Goal: Transaction & Acquisition: Purchase product/service

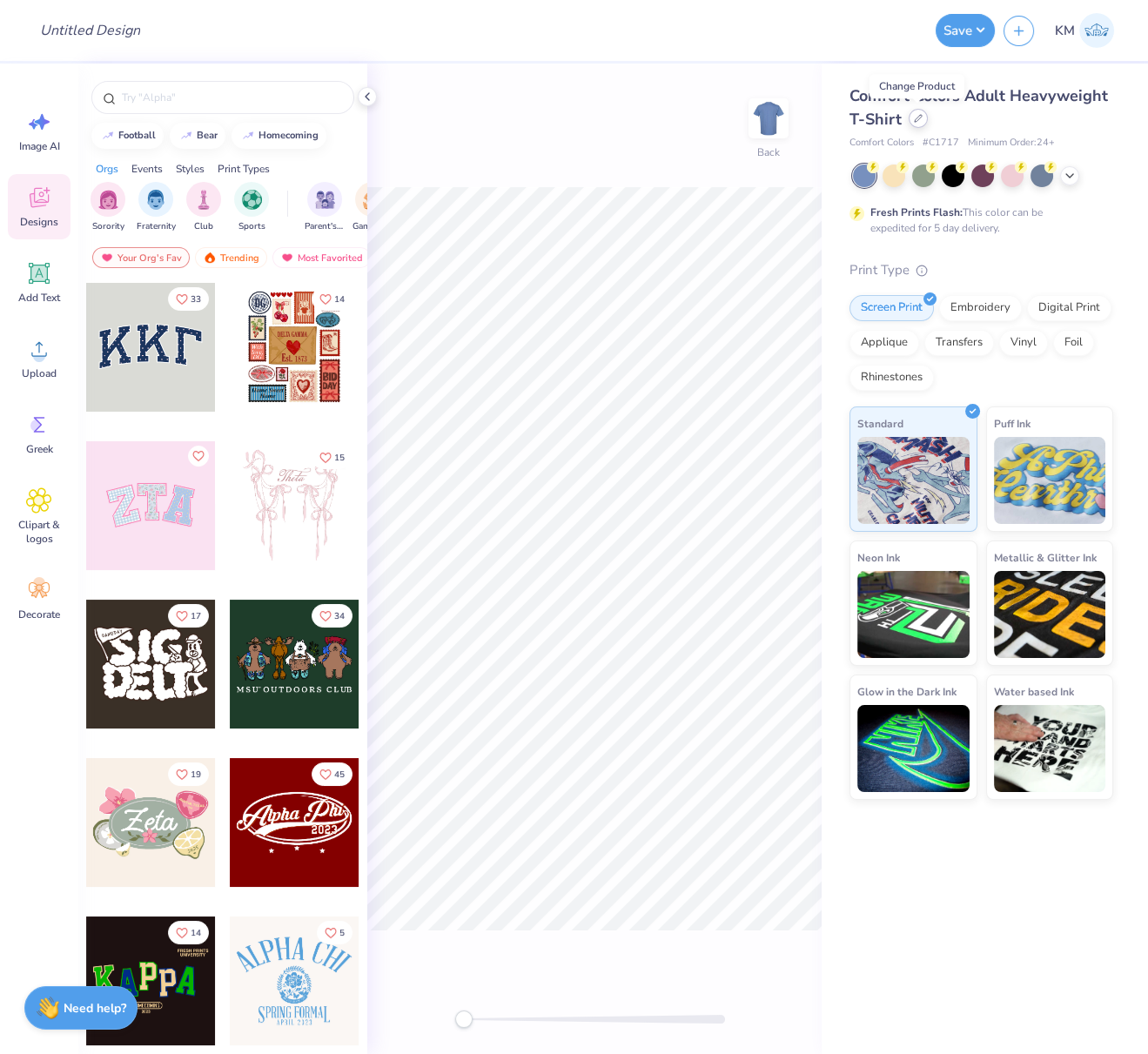
click at [922, 122] on div at bounding box center [918, 119] width 19 height 19
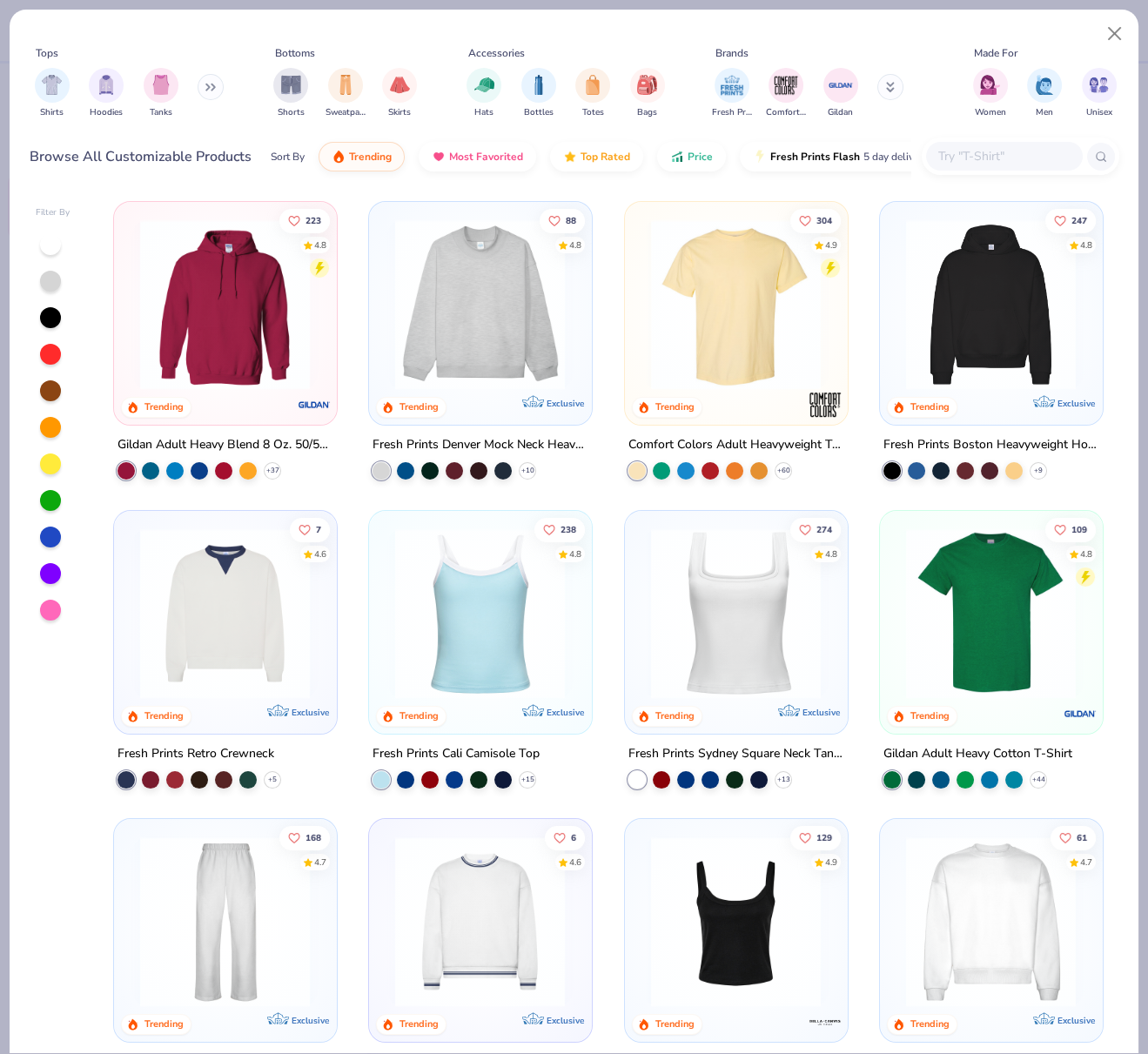
click at [989, 875] on div at bounding box center [803, 922] width 563 height 171
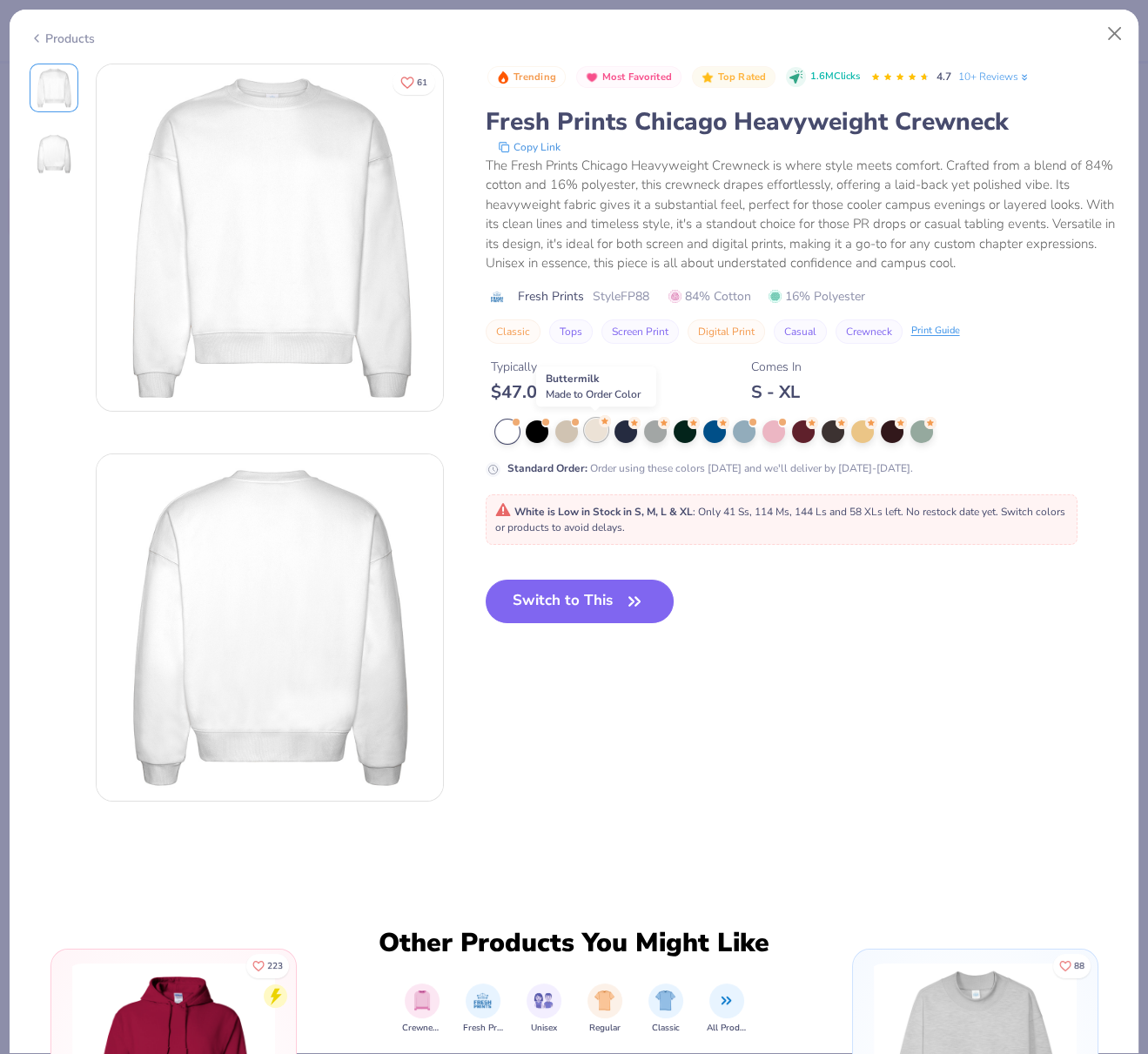
click at [597, 435] on div at bounding box center [596, 430] width 23 height 23
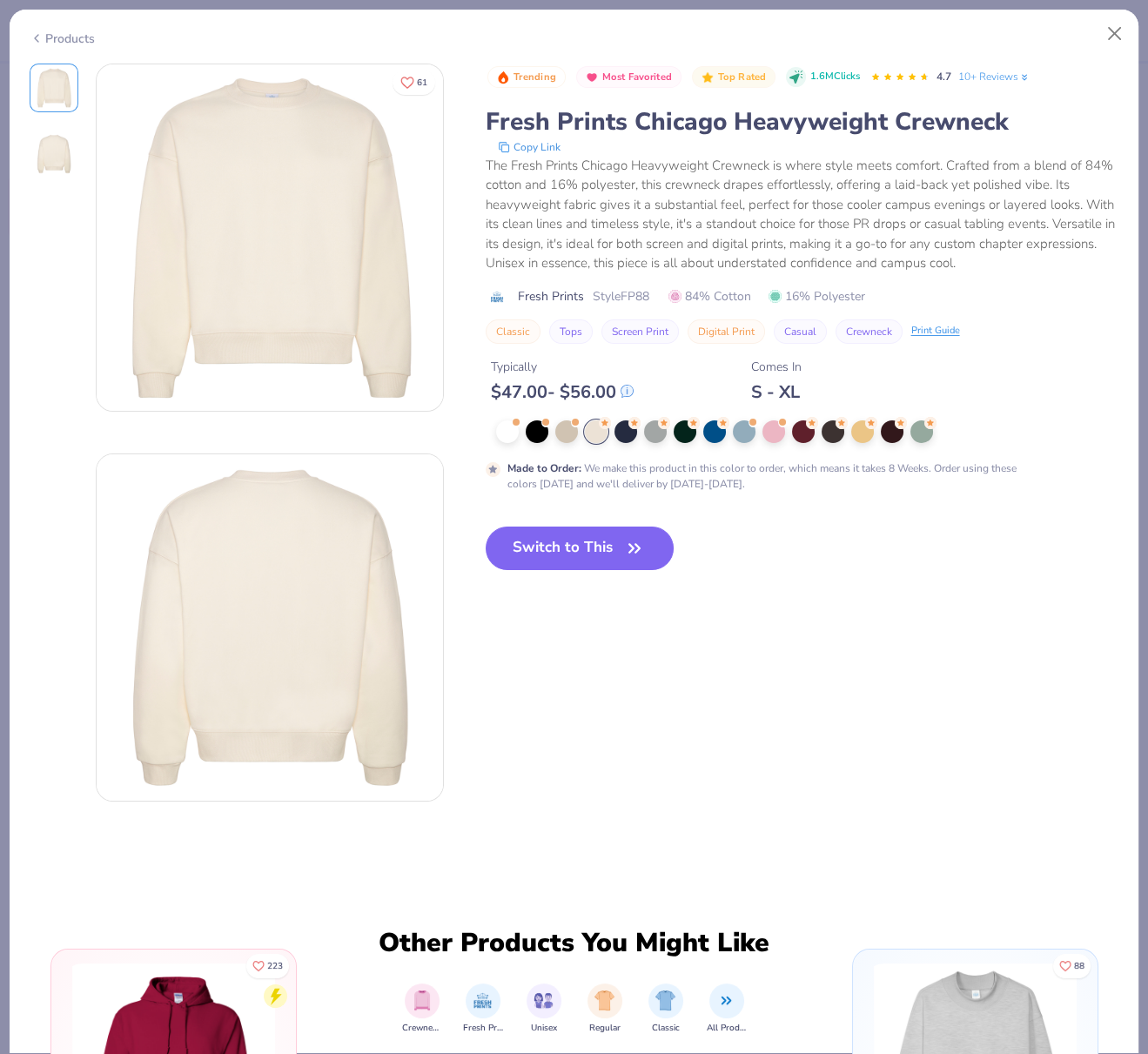
click at [566, 548] on button "Switch to This" at bounding box center [580, 548] width 188 height 43
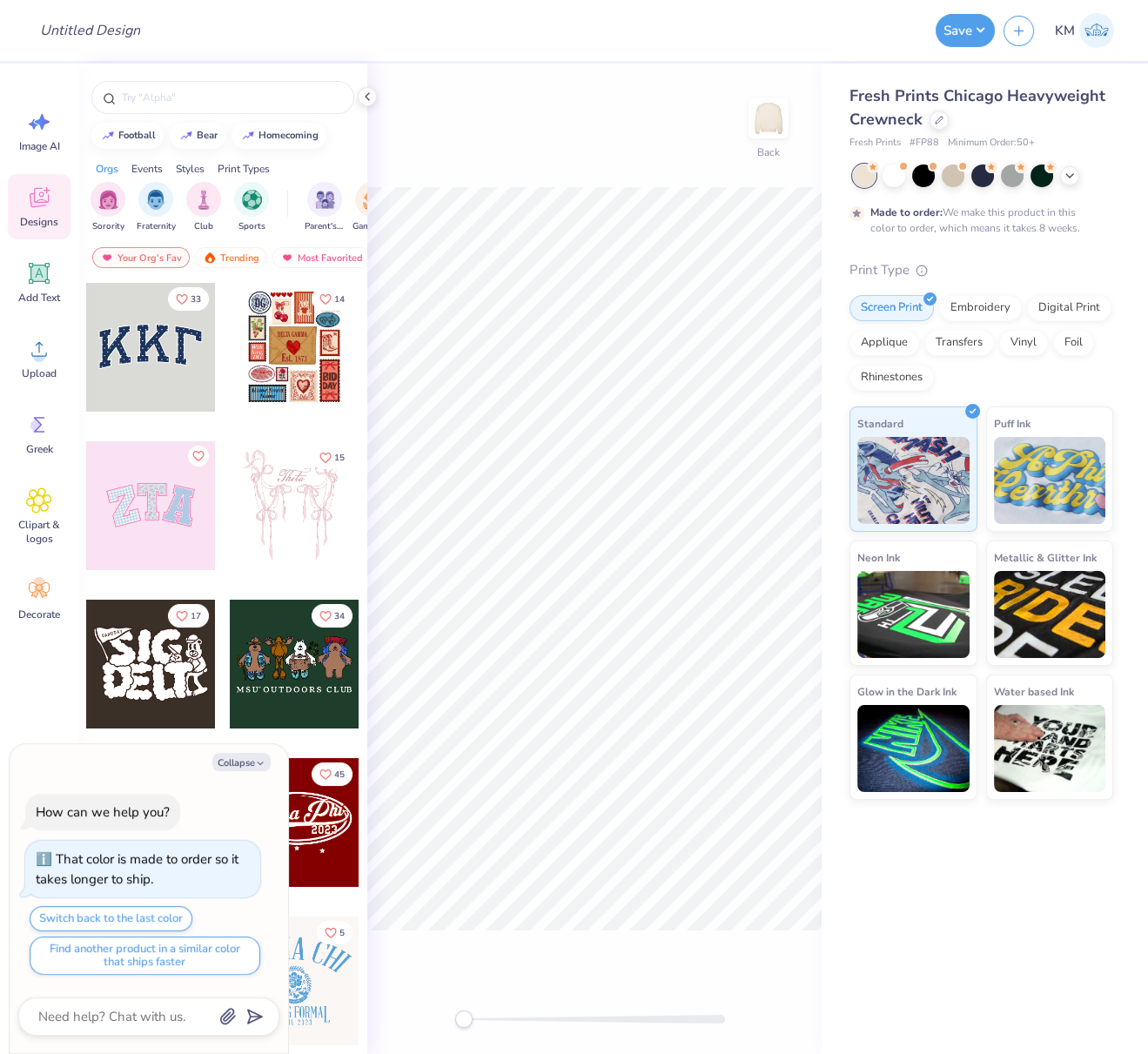
type textarea "x"
